Goal: Information Seeking & Learning: Learn about a topic

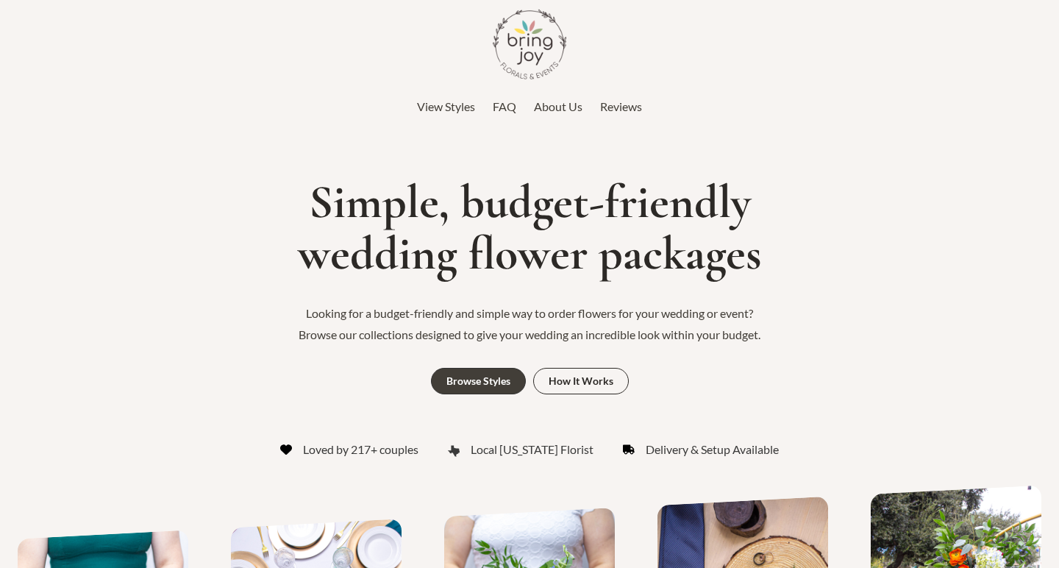
click at [512, 107] on span "FAQ" at bounding box center [505, 106] width 24 height 14
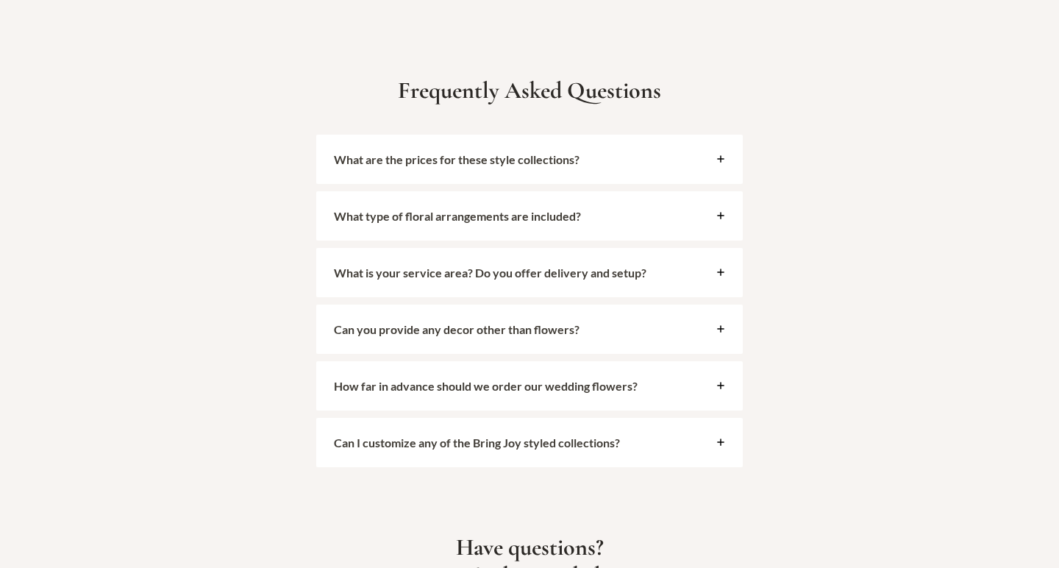
click at [514, 135] on div "What are the prices for these style collections?" at bounding box center [529, 159] width 426 height 49
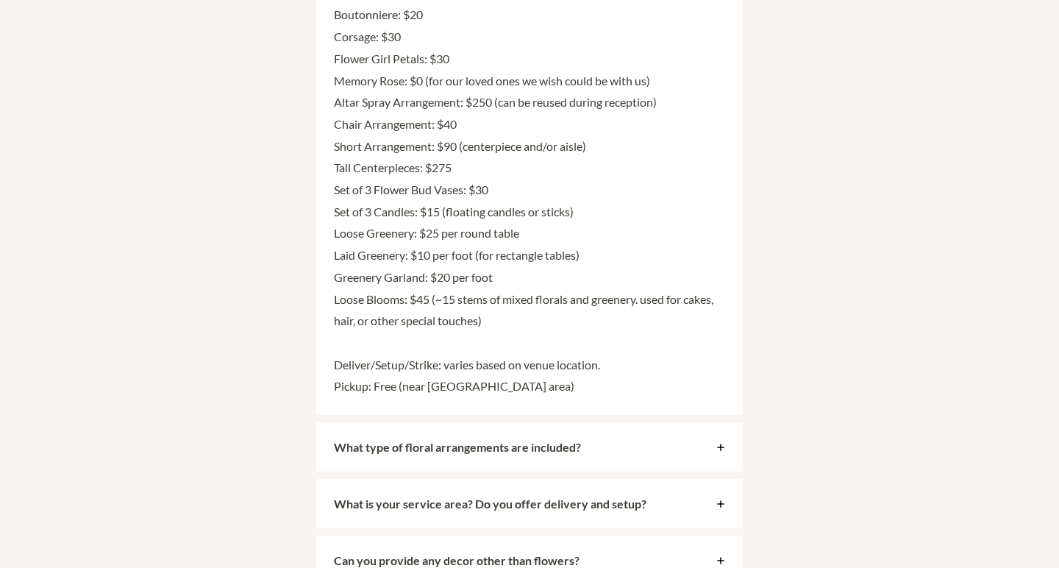
scroll to position [3749, 0]
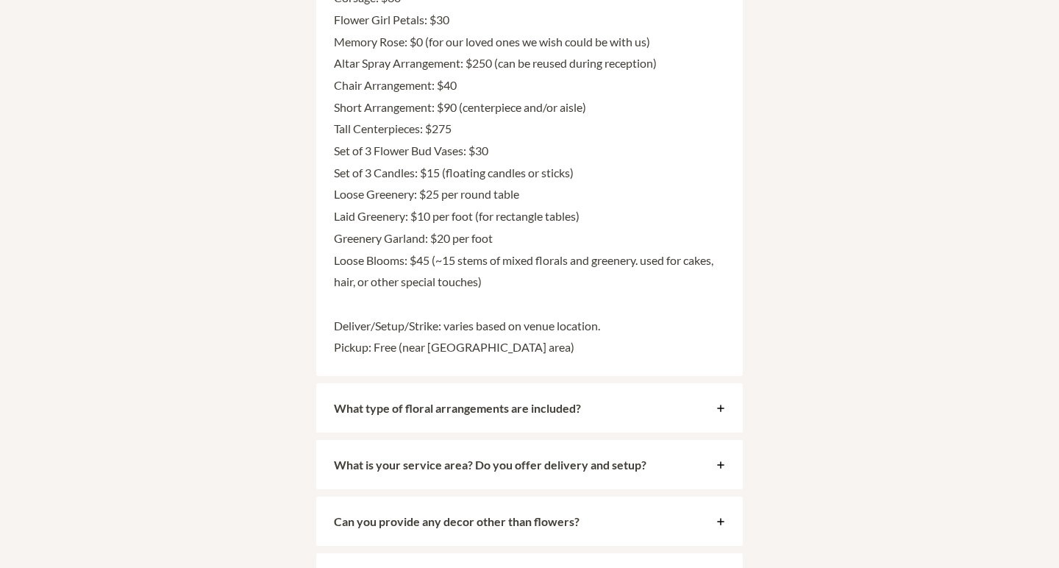
click at [565, 401] on strong "What type of floral arrangements are included?" at bounding box center [457, 408] width 247 height 14
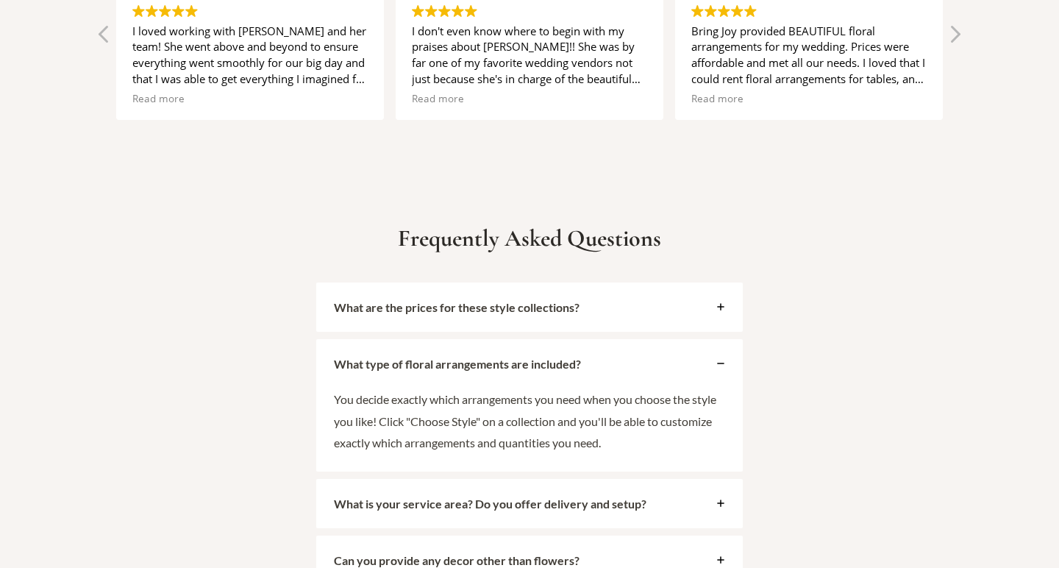
scroll to position [3210, 0]
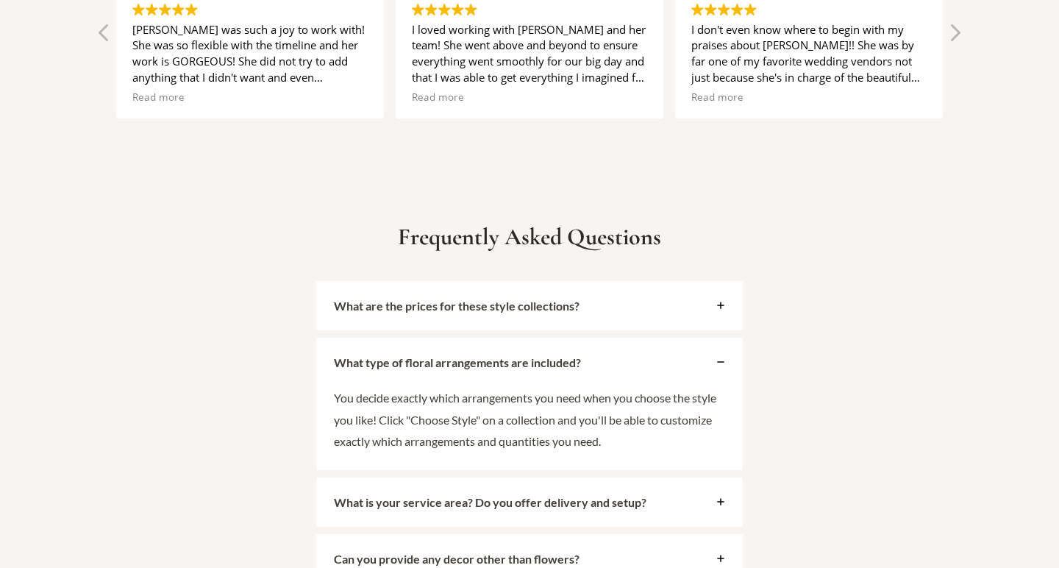
click at [597, 337] on div "What type of floral arrangements are included?" at bounding box center [529, 361] width 426 height 49
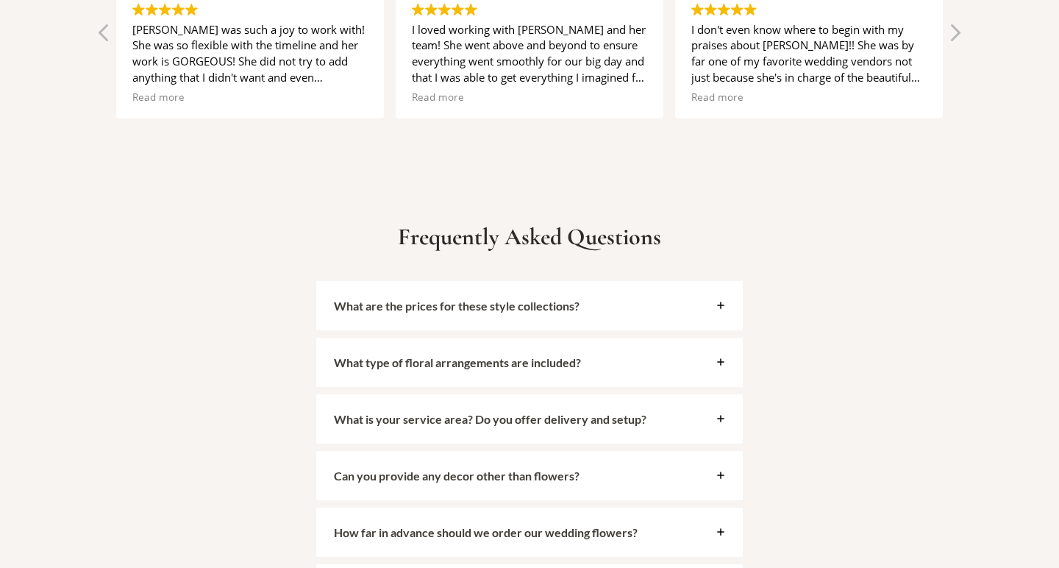
click at [579, 412] on strong "What is your service area? Do you offer delivery and setup?" at bounding box center [490, 419] width 312 height 14
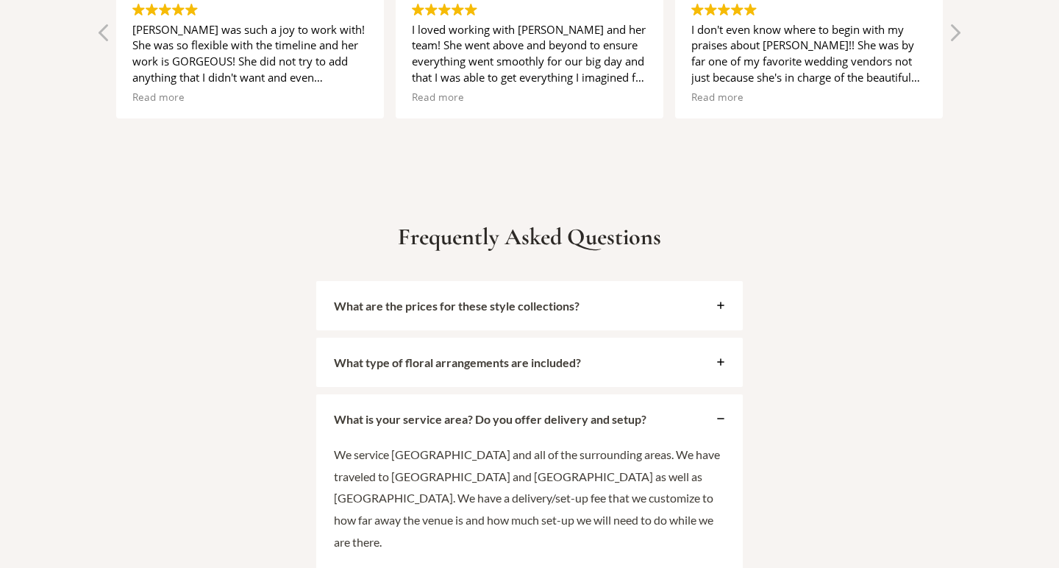
click at [580, 412] on strong "What is your service area? Do you offer delivery and setup?" at bounding box center [490, 419] width 312 height 14
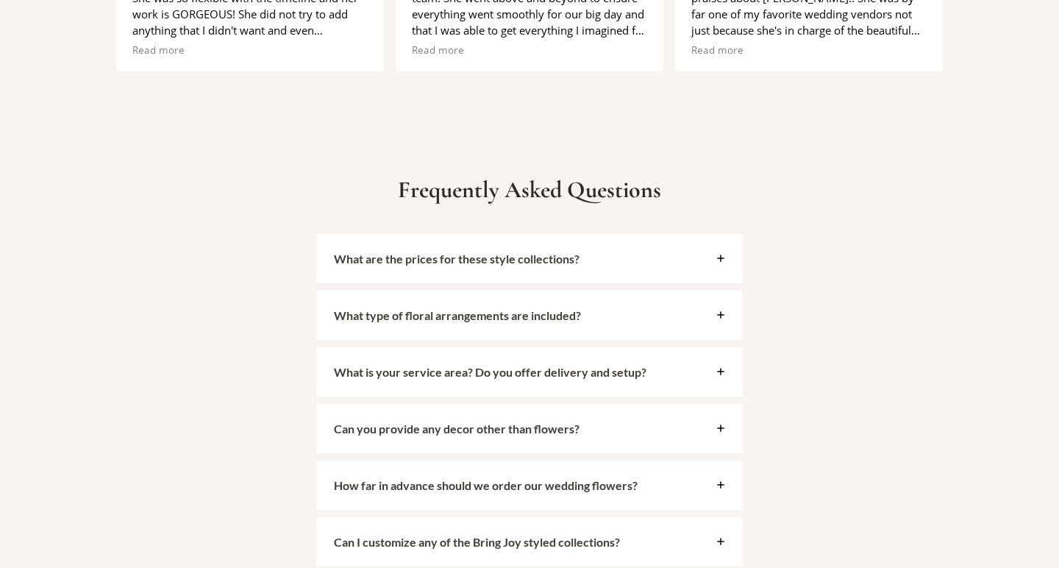
scroll to position [3269, 0]
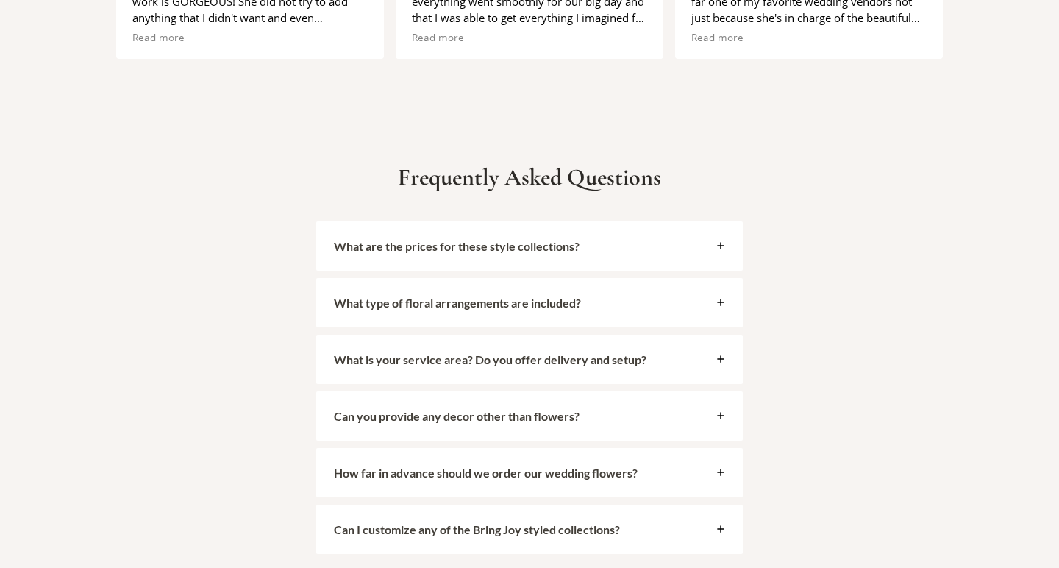
click at [595, 409] on span "Can you provide any decor other than flowers?" at bounding box center [521, 416] width 375 height 14
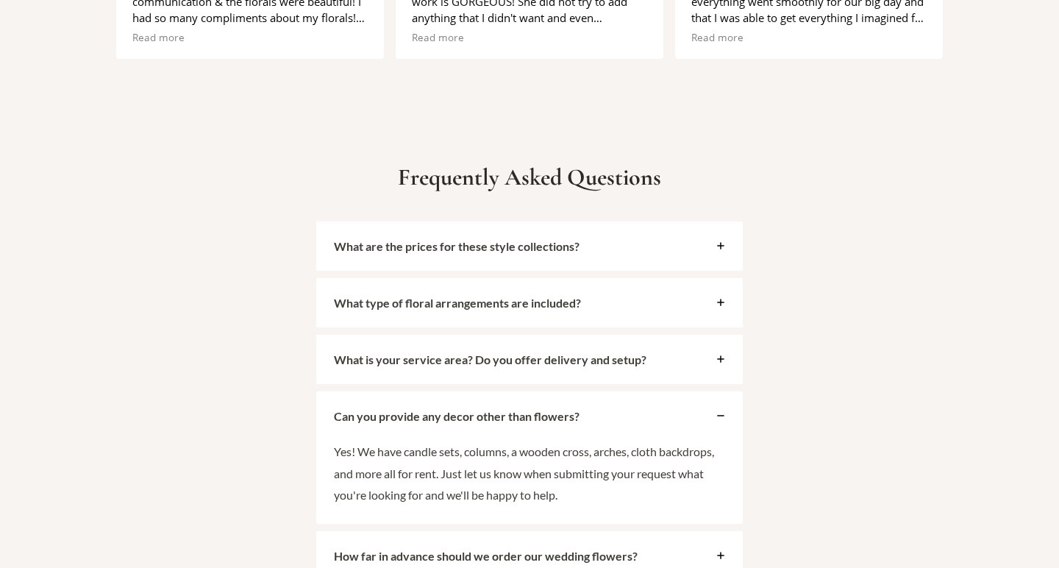
click at [595, 409] on span "Can you provide any decor other than flowers?" at bounding box center [521, 416] width 375 height 14
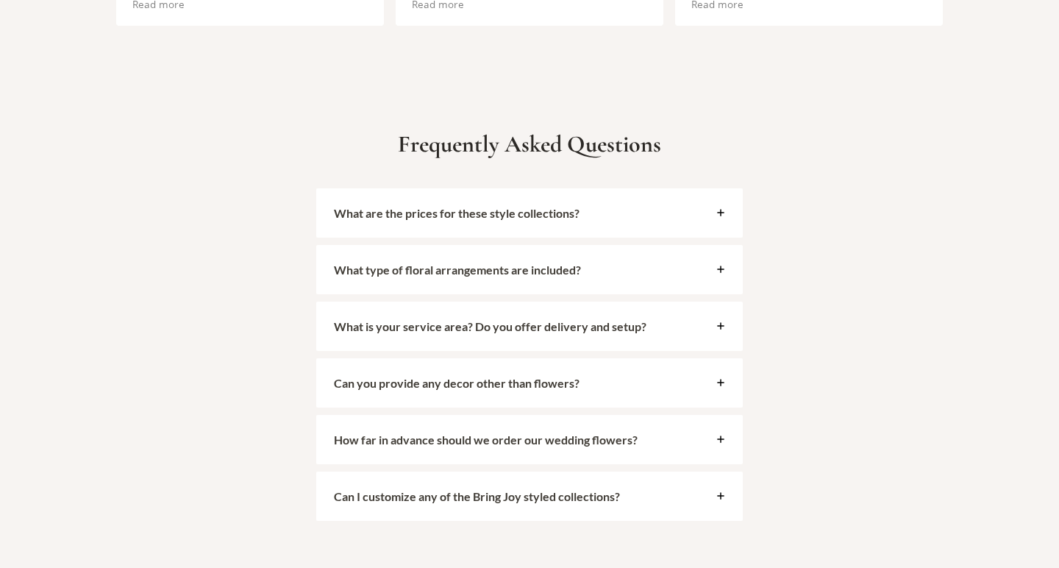
scroll to position [3316, 0]
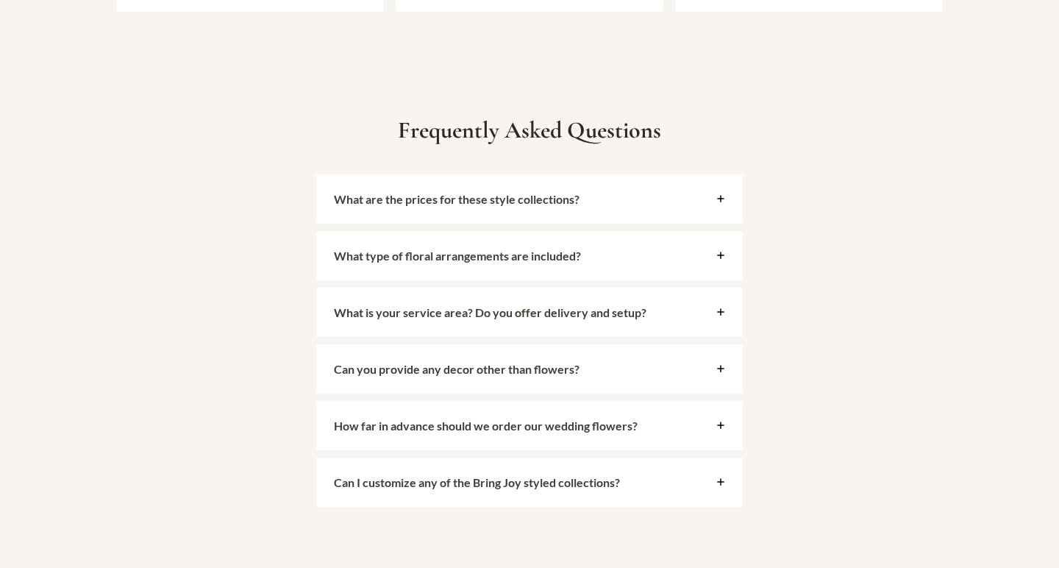
click at [595, 418] on strong "How far in advance should we order our wedding flowers?" at bounding box center [486, 425] width 304 height 14
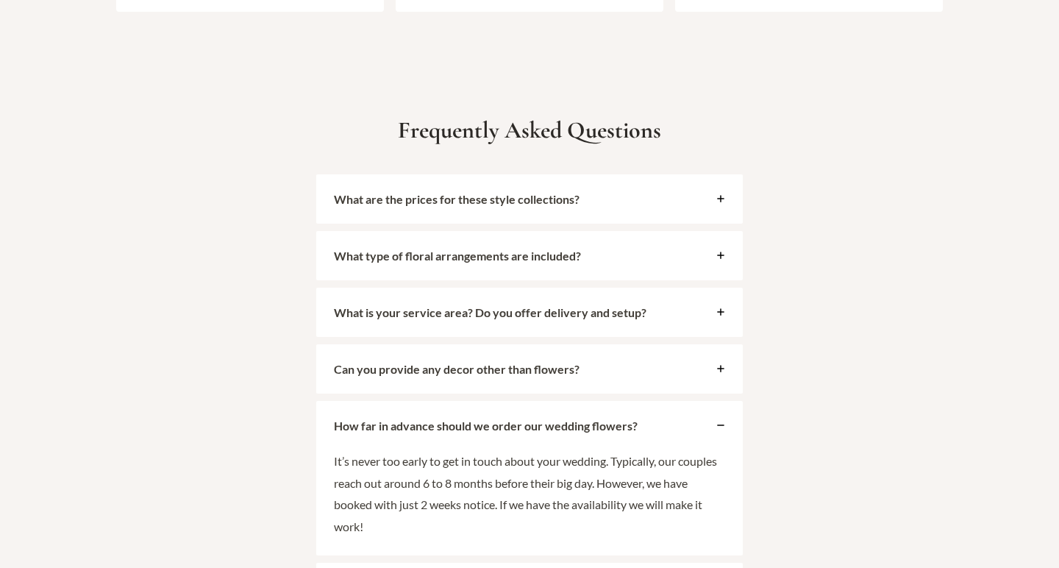
click at [595, 418] on strong "How far in advance should we order our wedding flowers?" at bounding box center [486, 425] width 304 height 14
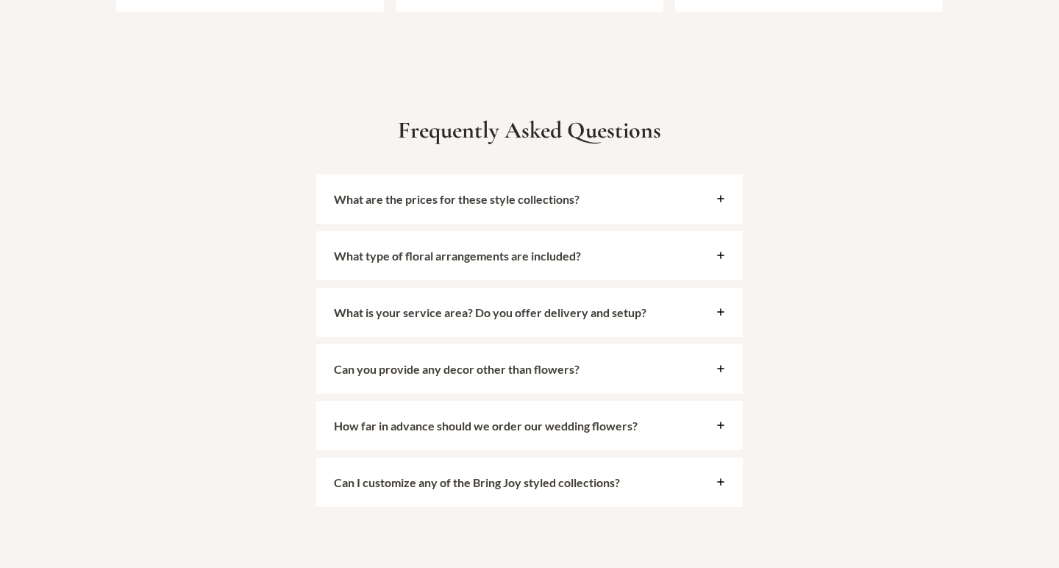
click at [588, 475] on strong "Can I customize any of the Bring Joy styled collections?" at bounding box center [477, 482] width 286 height 14
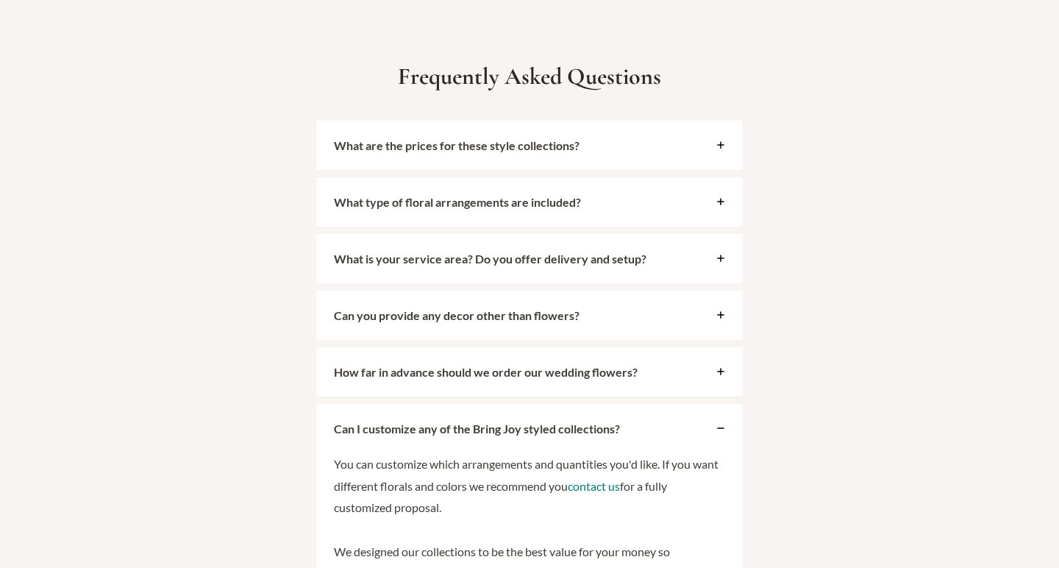
scroll to position [3395, 0]
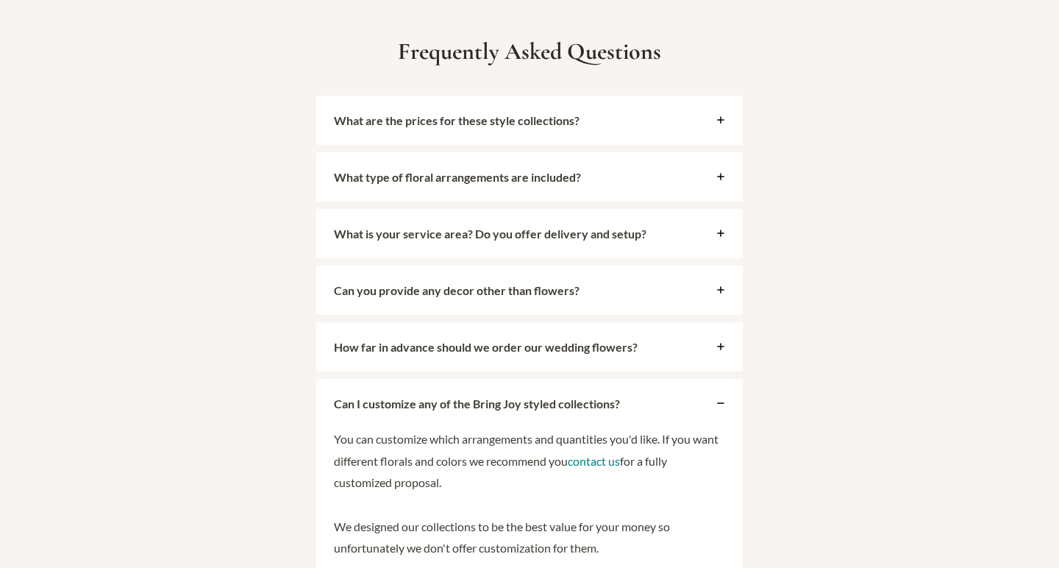
click at [636, 381] on div "Can I customize any of the Bring Joy styled collections?" at bounding box center [529, 403] width 426 height 49
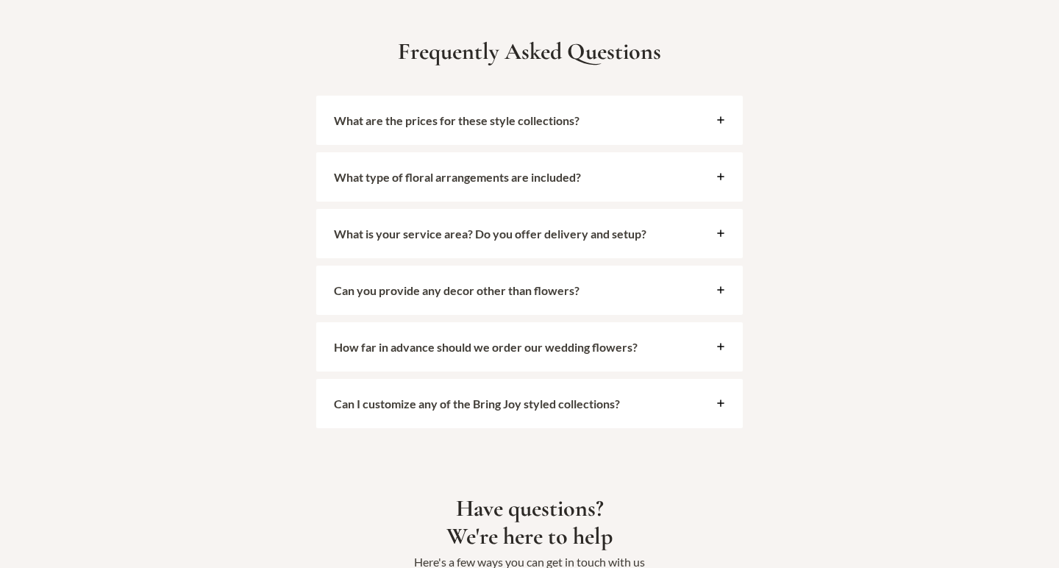
click at [636, 381] on div "Can I customize any of the Bring Joy styled collections?" at bounding box center [529, 403] width 426 height 49
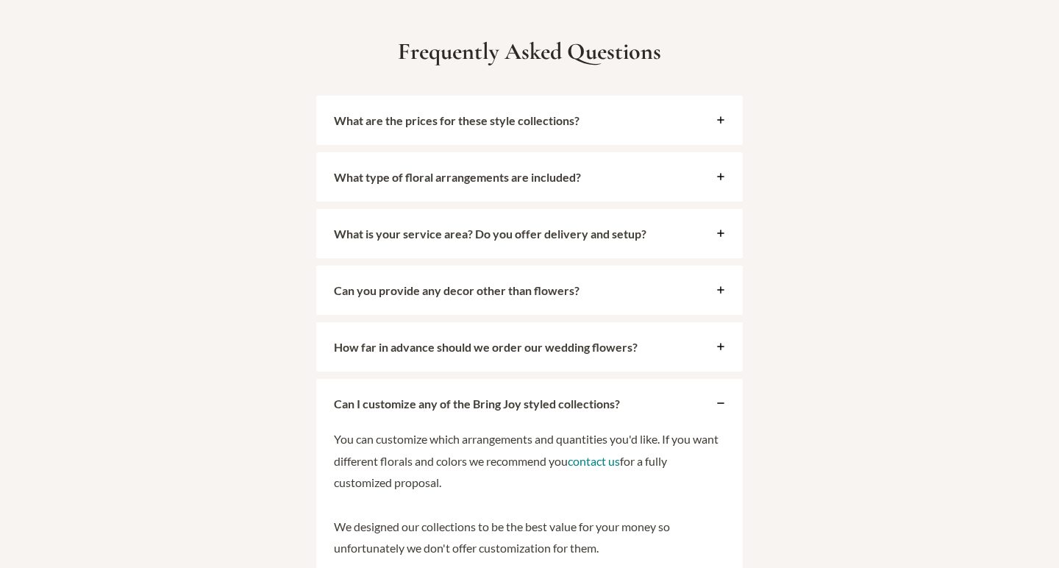
click at [636, 380] on div "Can I customize any of the Bring Joy styled collections?" at bounding box center [529, 403] width 426 height 49
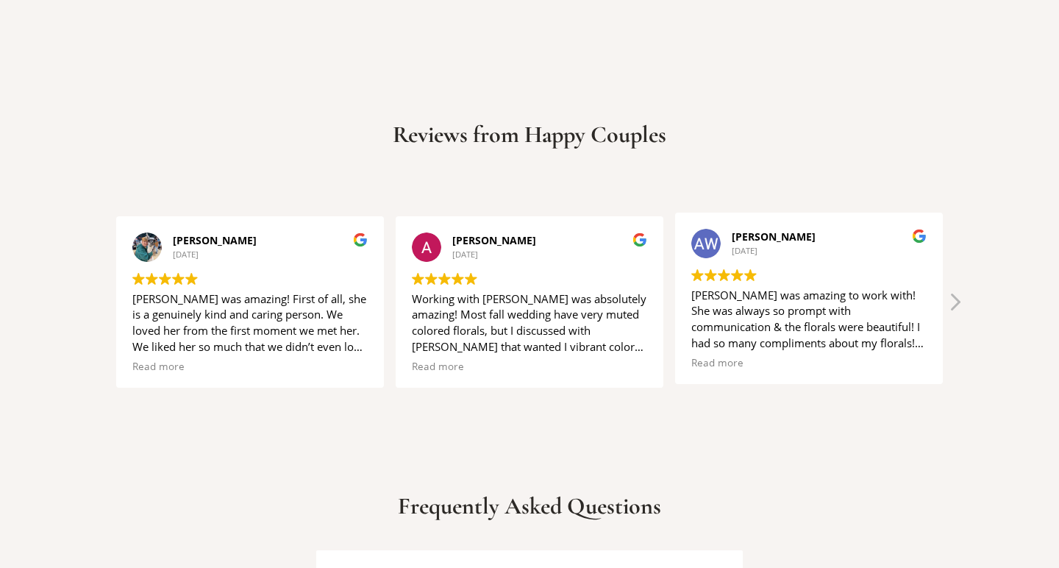
scroll to position [2940, 0]
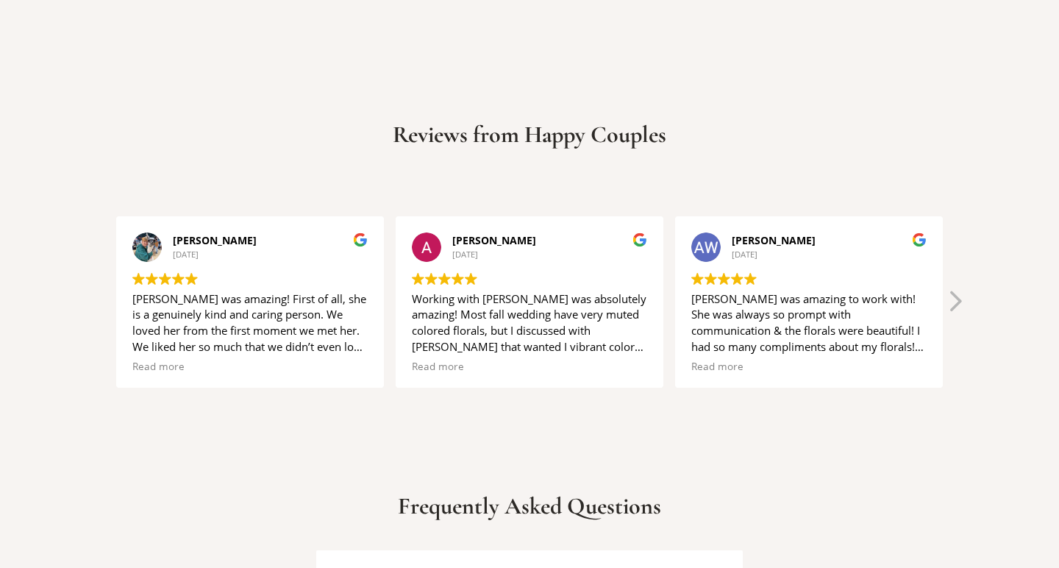
click at [959, 288] on div "Next review" at bounding box center [954, 305] width 18 height 35
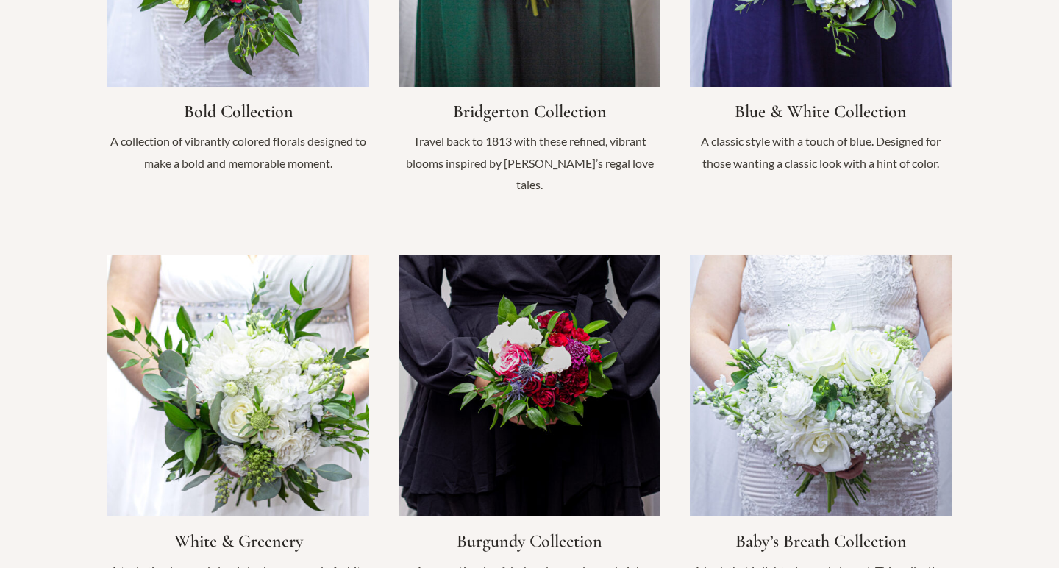
scroll to position [1016, 0]
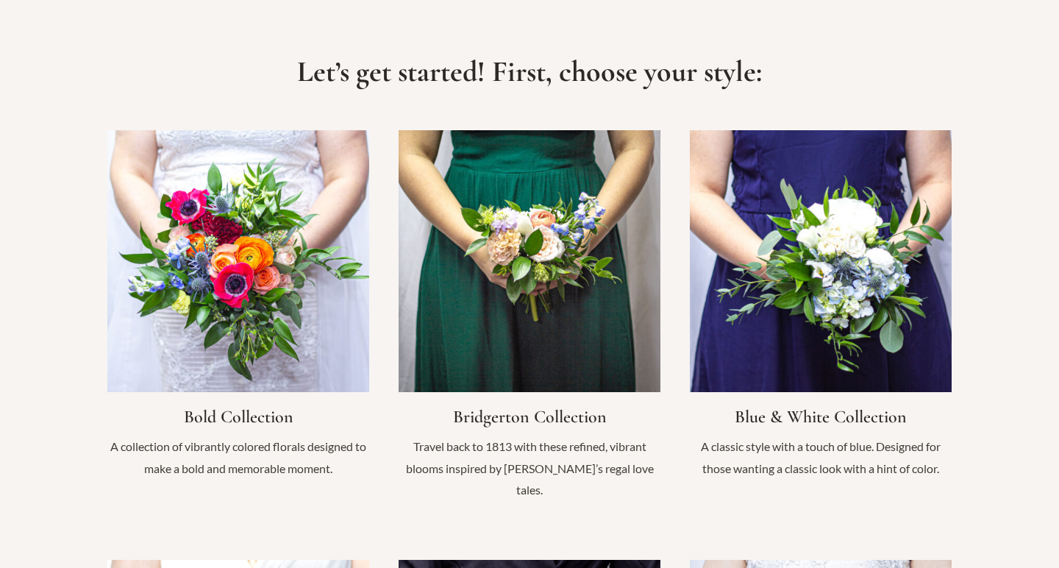
click at [889, 271] on link "Infobox Link" at bounding box center [821, 311] width 262 height 363
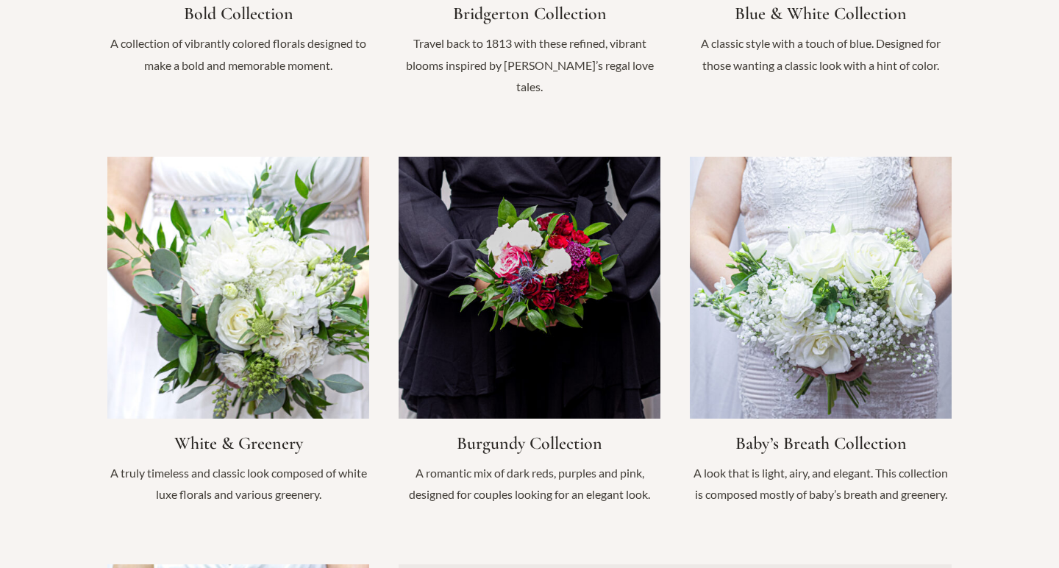
scroll to position [1435, 0]
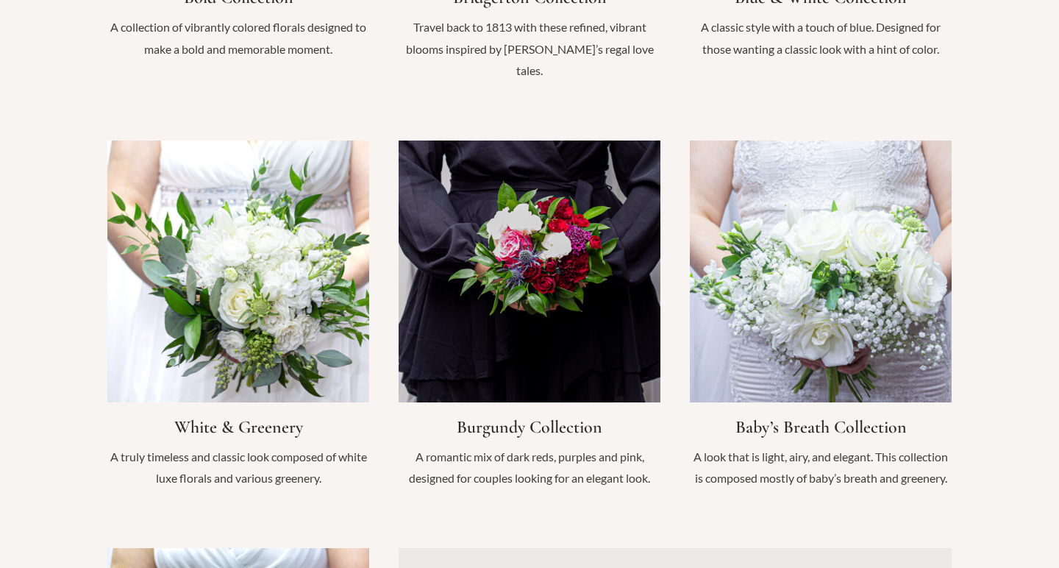
click at [782, 311] on link "Infobox Link" at bounding box center [821, 321] width 262 height 363
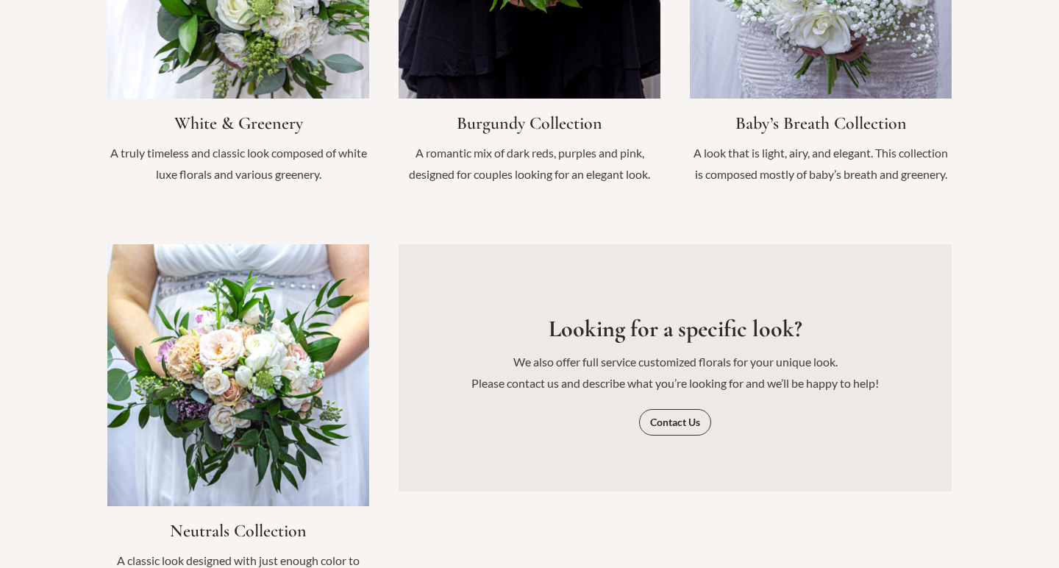
scroll to position [1741, 0]
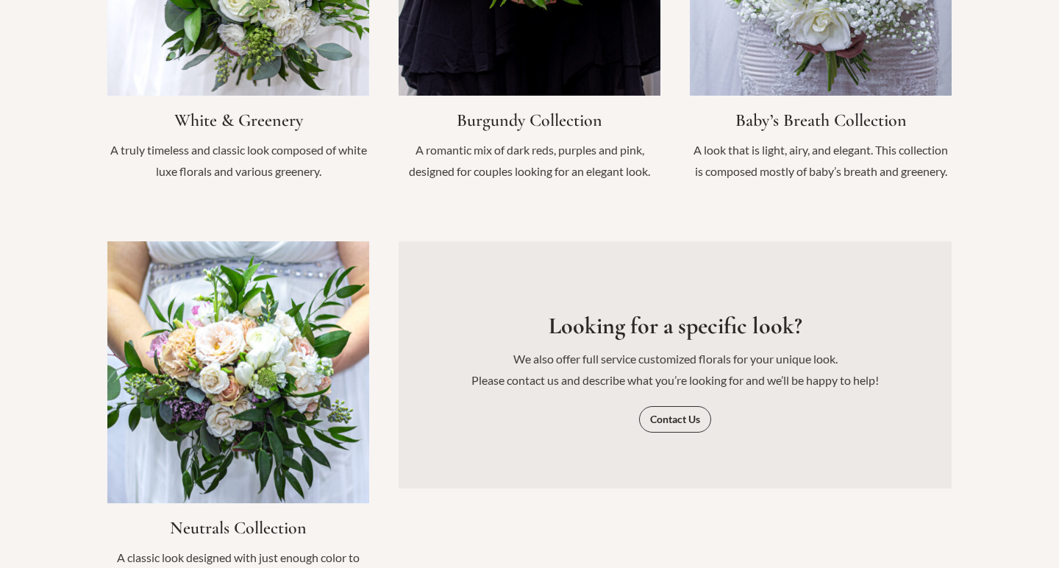
click at [288, 351] on link "Infobox Link" at bounding box center [238, 422] width 262 height 363
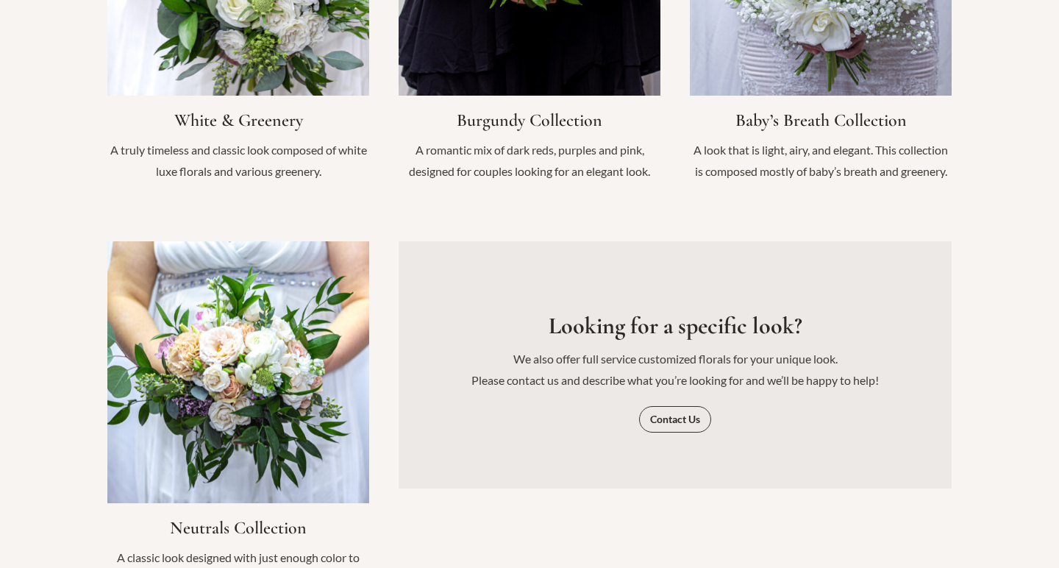
click at [274, 49] on link "Infobox Link" at bounding box center [238, 15] width 262 height 363
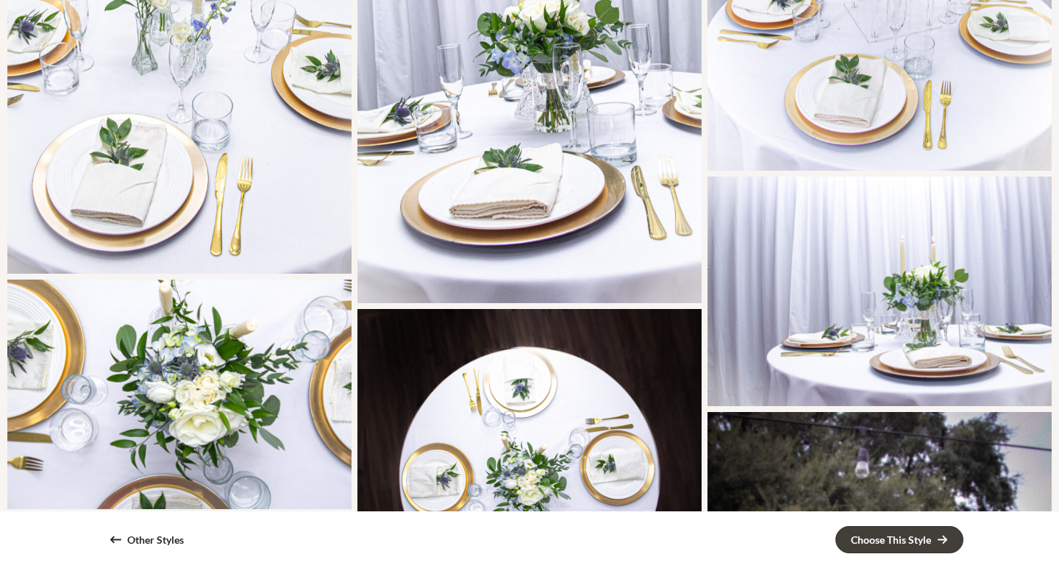
scroll to position [1883, 0]
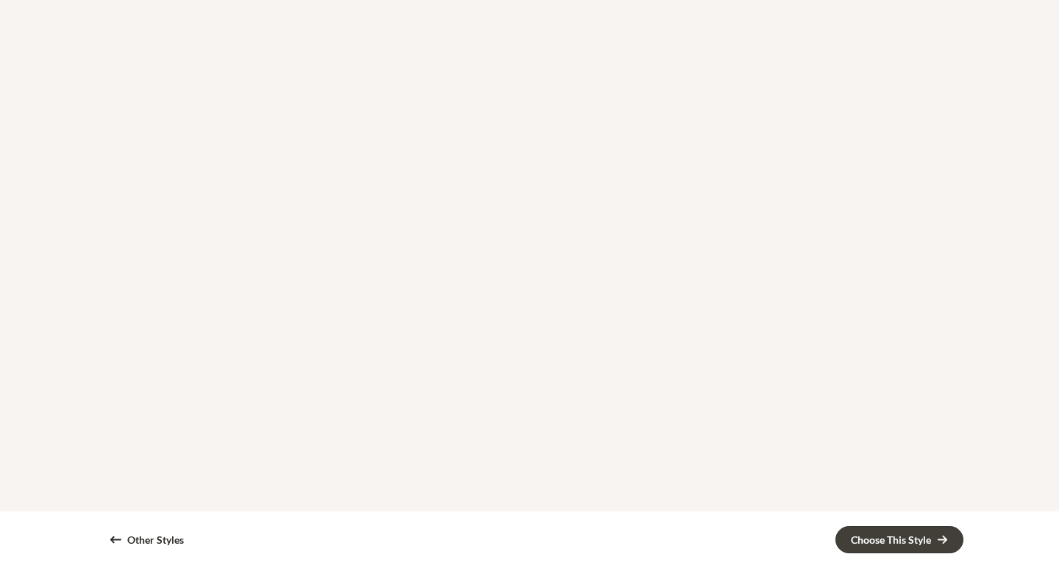
scroll to position [958, 0]
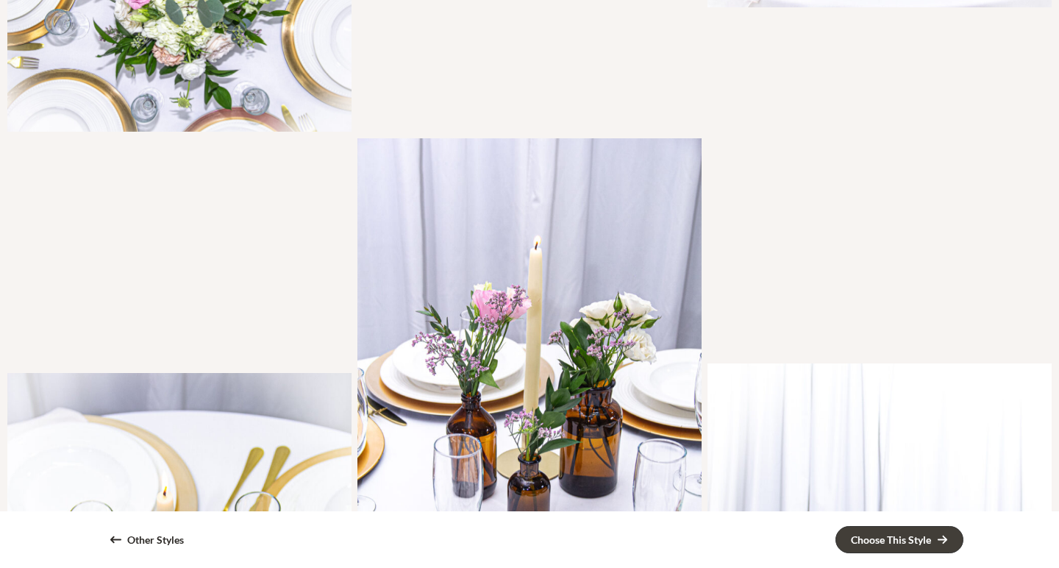
scroll to position [2431, 0]
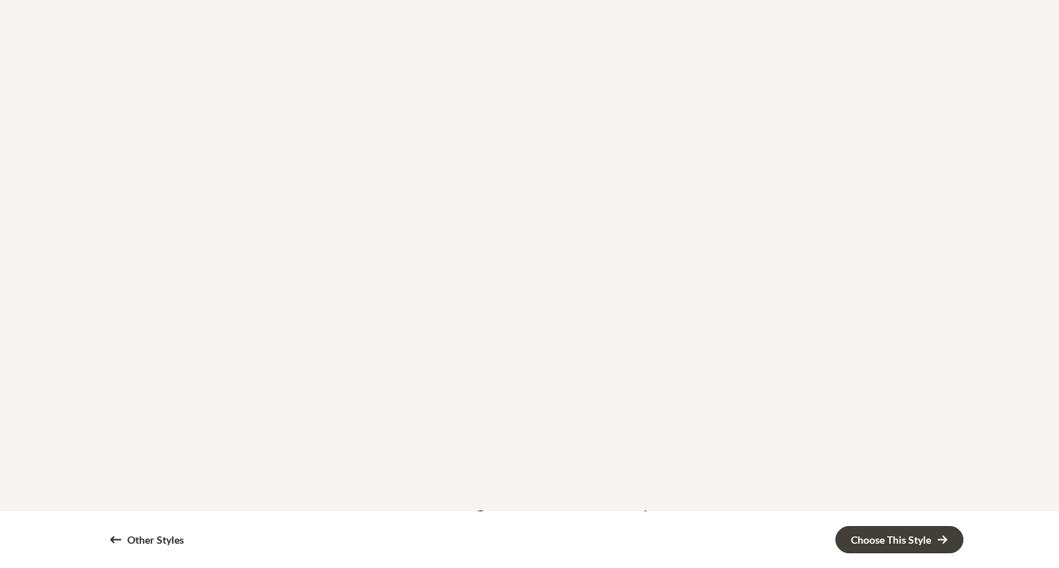
scroll to position [2976, 0]
